Goal: Task Accomplishment & Management: Manage account settings

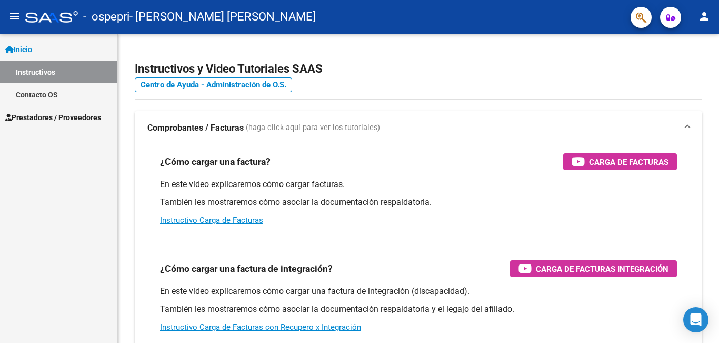
click at [706, 15] on mat-icon "person" at bounding box center [704, 16] width 13 height 13
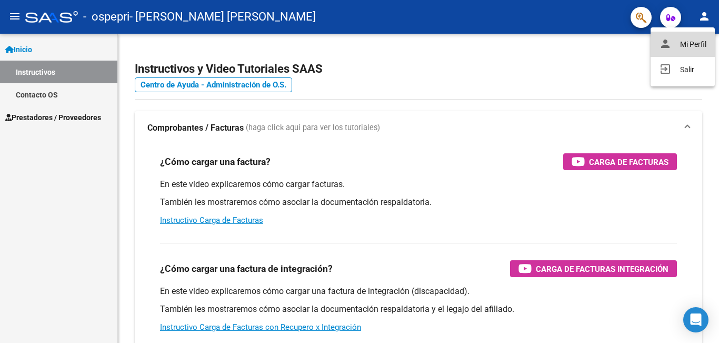
click at [666, 41] on mat-icon "person" at bounding box center [665, 43] width 13 height 13
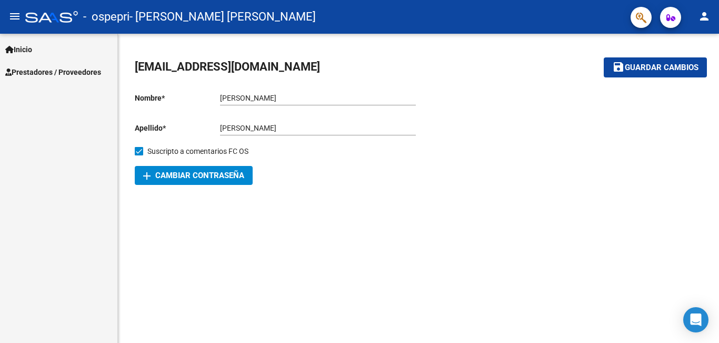
click at [212, 178] on span "add Cambiar Contraseña" at bounding box center [193, 175] width 101 height 9
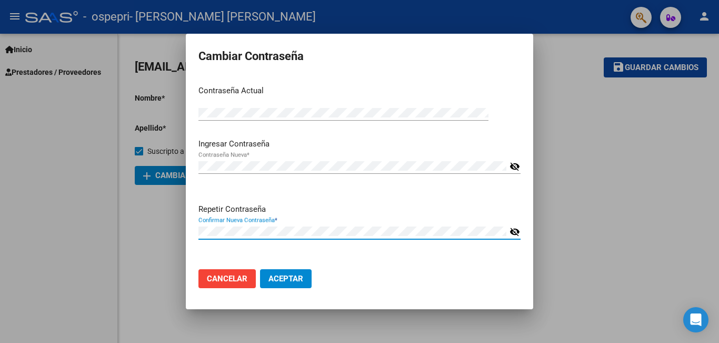
click at [284, 277] on span "Aceptar" at bounding box center [285, 278] width 35 height 9
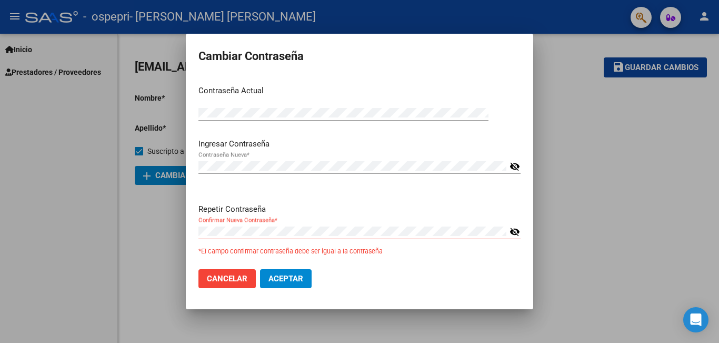
click at [515, 229] on mat-icon "visibility_off" at bounding box center [515, 231] width 11 height 13
click at [514, 162] on mat-icon "visibility_off" at bounding box center [515, 166] width 11 height 13
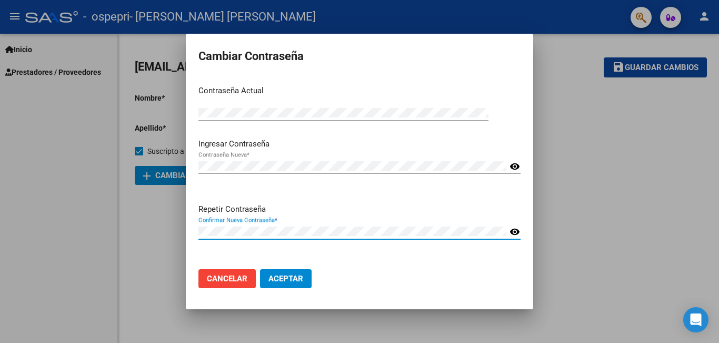
click at [280, 281] on span "Aceptar" at bounding box center [285, 278] width 35 height 9
